Goal: Check status: Check status

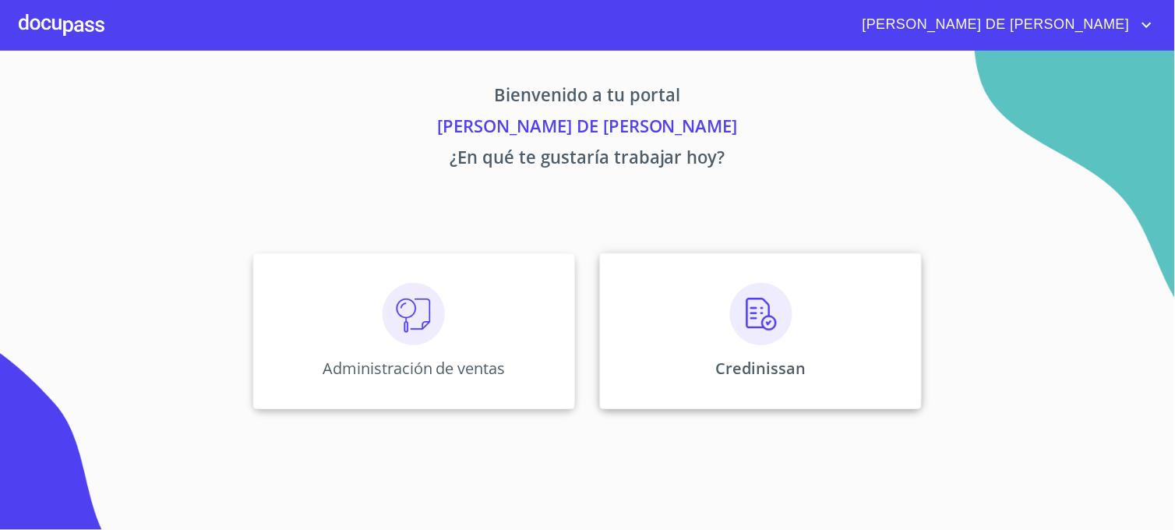
click at [645, 379] on div "Credinissan" at bounding box center [761, 331] width 322 height 156
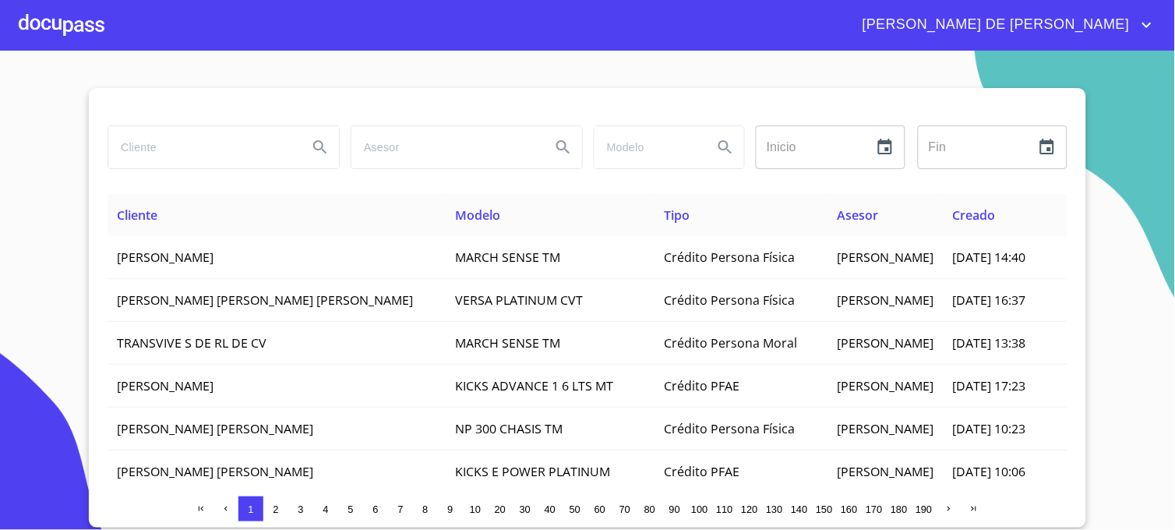
click at [198, 157] on input "search" at bounding box center [201, 147] width 187 height 42
drag, startPoint x: 260, startPoint y: 148, endPoint x: 0, endPoint y: 153, distance: 260.2
click at [0, 153] on html "[PERSON_NAME] DE [PERSON_NAME] [PERSON_NAME] Inicio ​ Fin ​ Cliente Modelo Tipo…" at bounding box center [587, 265] width 1175 height 530
type input "[PERSON_NAME]"
click at [326, 144] on icon "Search" at bounding box center [320, 147] width 19 height 19
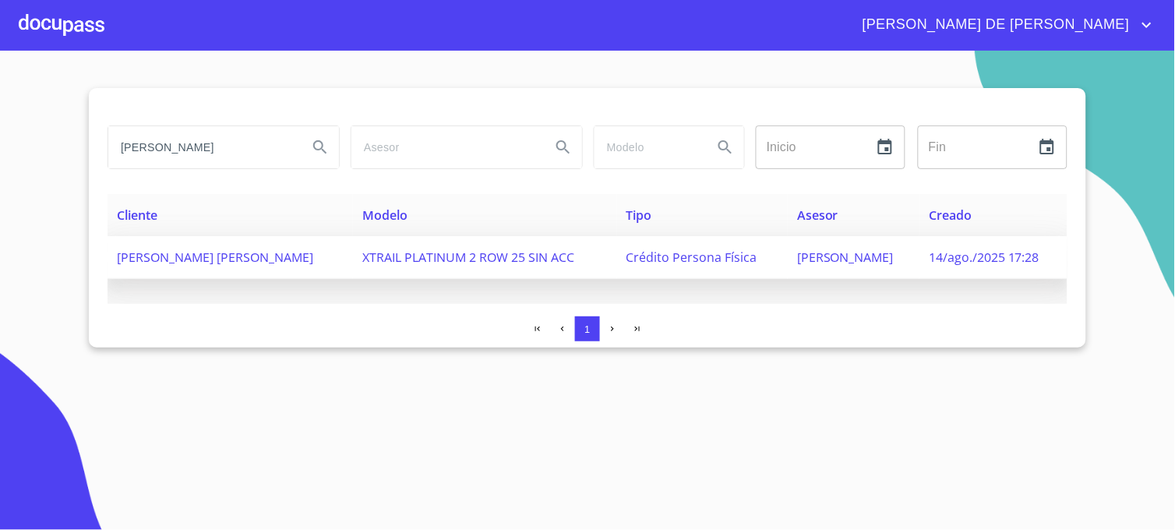
click at [844, 252] on span "[PERSON_NAME]" at bounding box center [845, 256] width 97 height 17
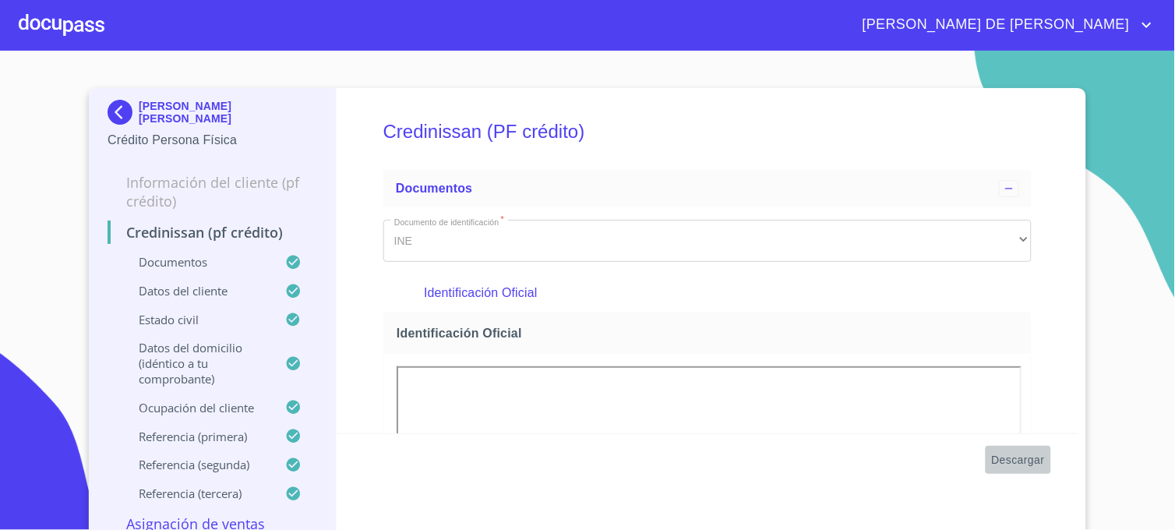
click at [995, 456] on span "Descargar" at bounding box center [1018, 459] width 53 height 19
